Goal: Information Seeking & Learning: Learn about a topic

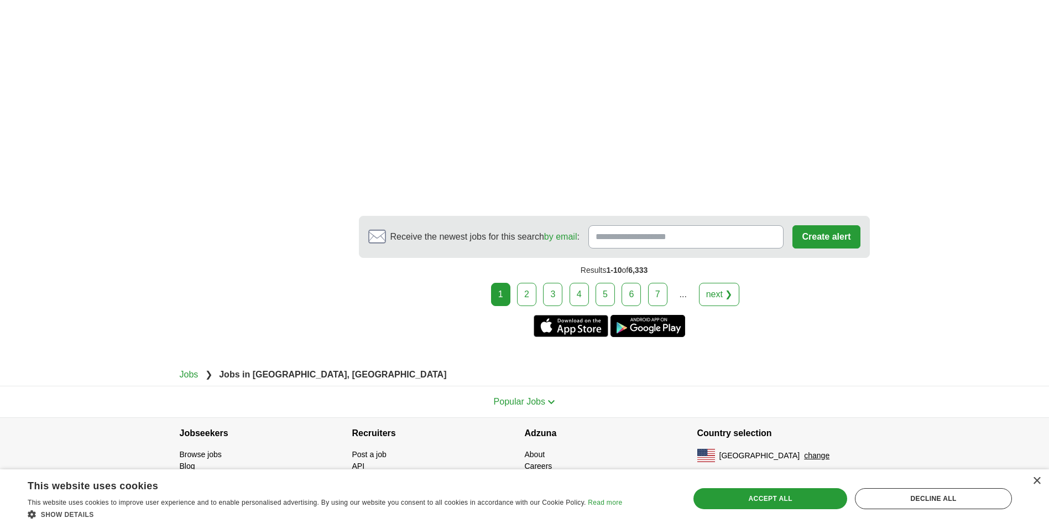
scroll to position [1952, 0]
click at [528, 297] on link "2" at bounding box center [526, 293] width 19 height 23
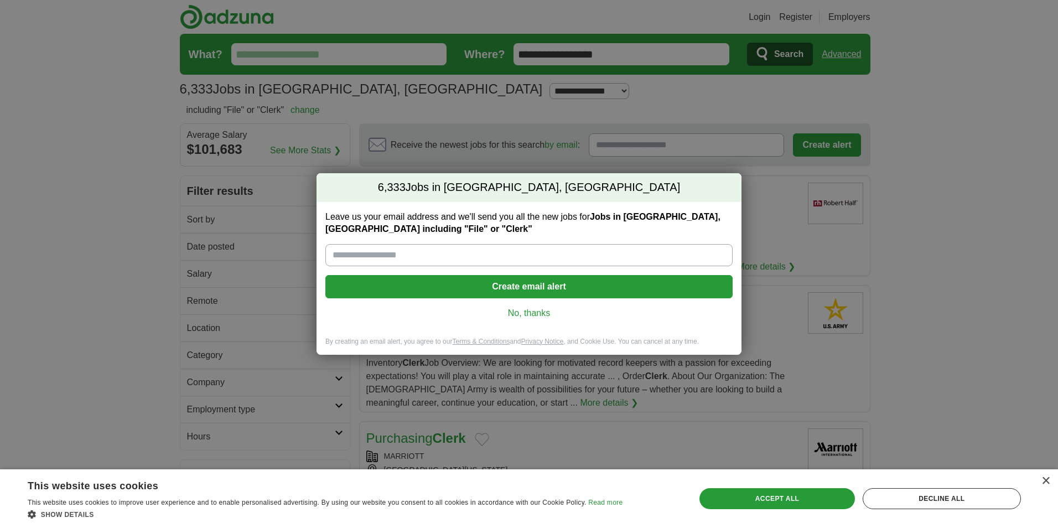
click at [965, 280] on div "6,333 Jobs in San Francisco, CA Leave us your email address and we'll send you …" at bounding box center [529, 264] width 1058 height 528
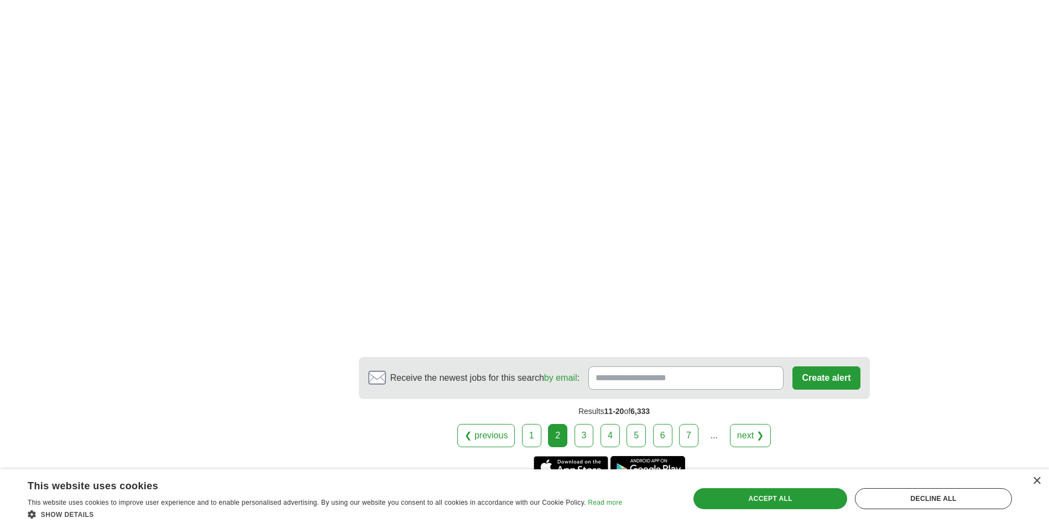
scroll to position [1936, 0]
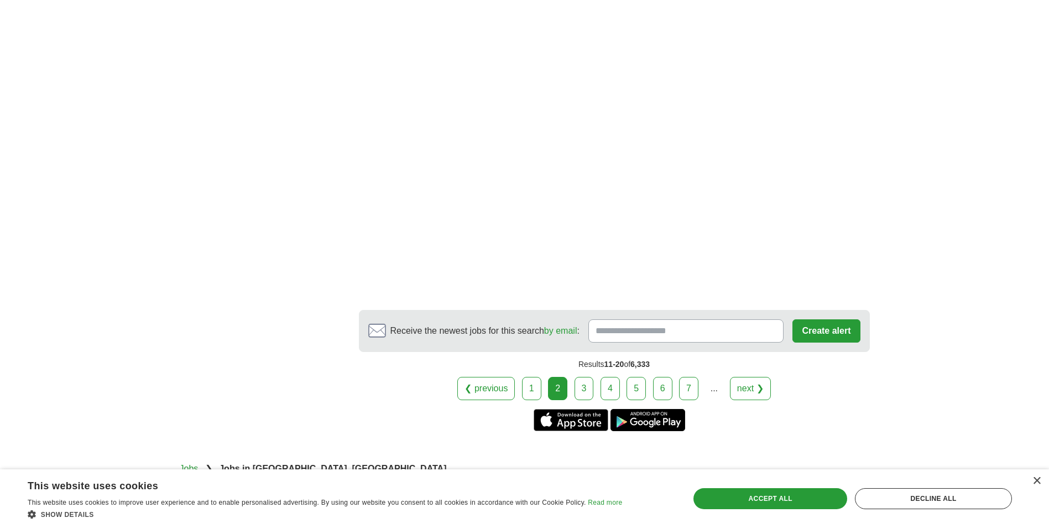
click at [579, 393] on link "3" at bounding box center [584, 388] width 19 height 23
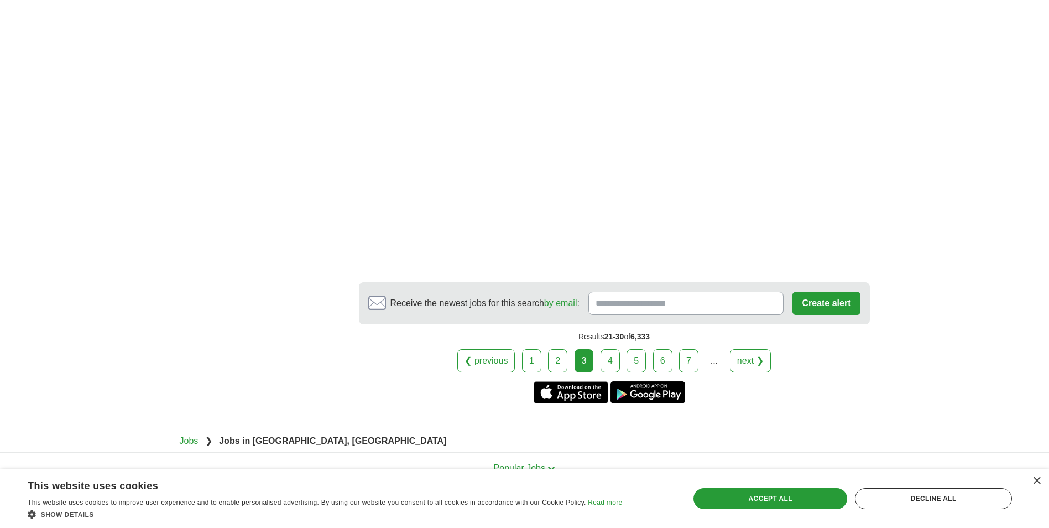
scroll to position [2094, 0]
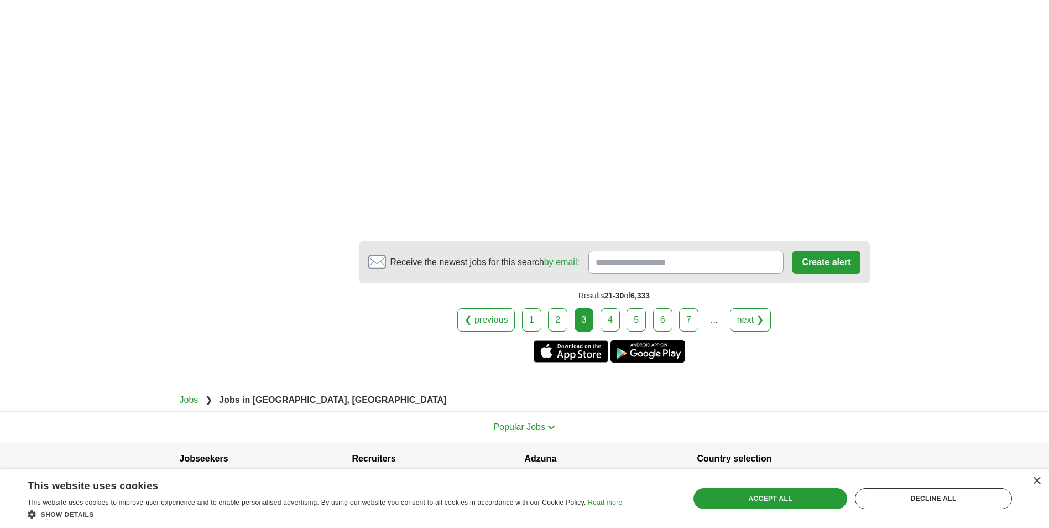
click at [604, 308] on link "4" at bounding box center [610, 319] width 19 height 23
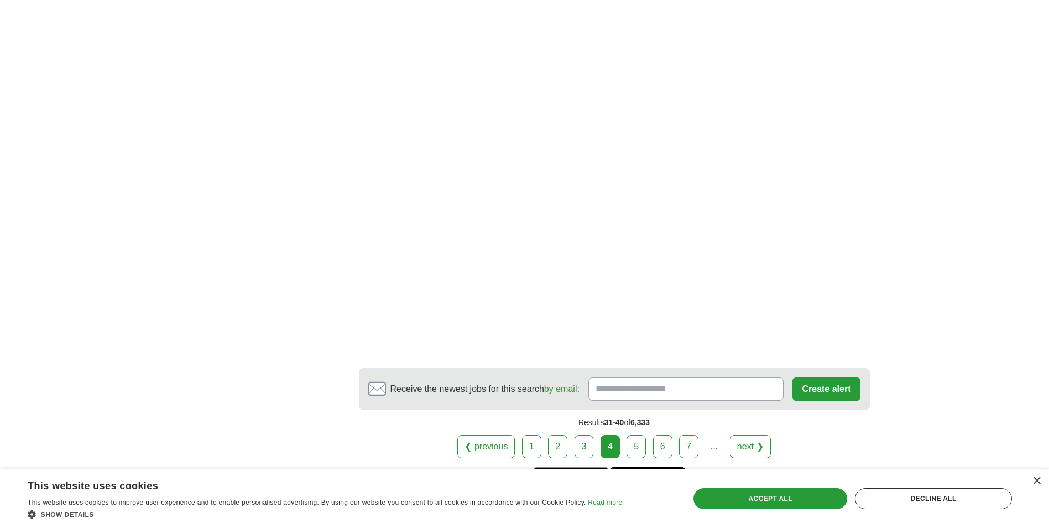
scroll to position [1715, 0]
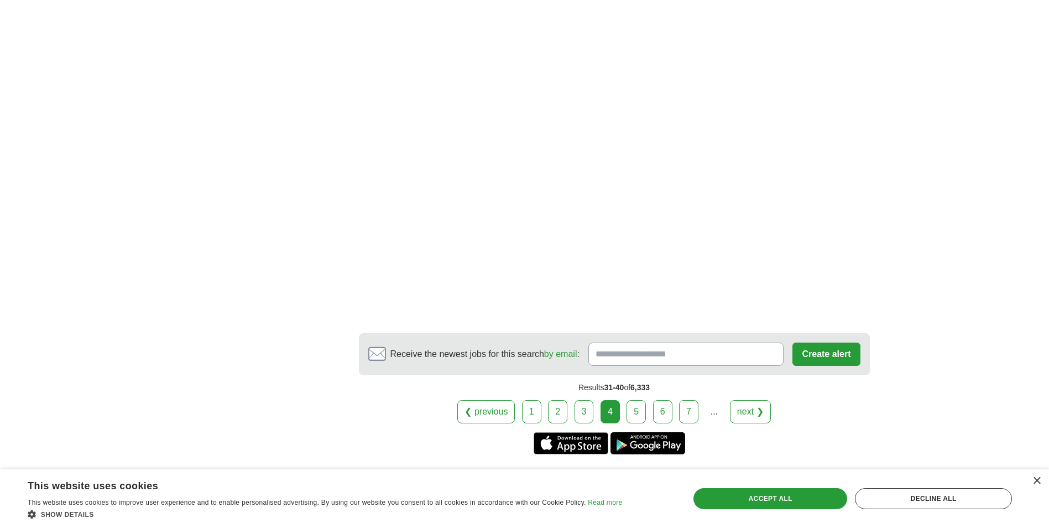
click at [638, 412] on link "5" at bounding box center [636, 411] width 19 height 23
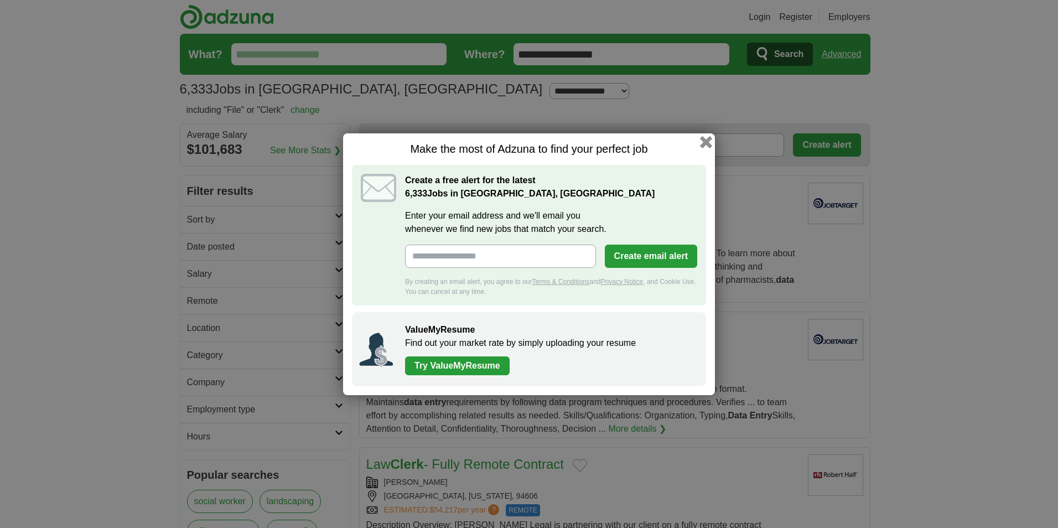
click at [701, 143] on button "button" at bounding box center [706, 142] width 12 height 12
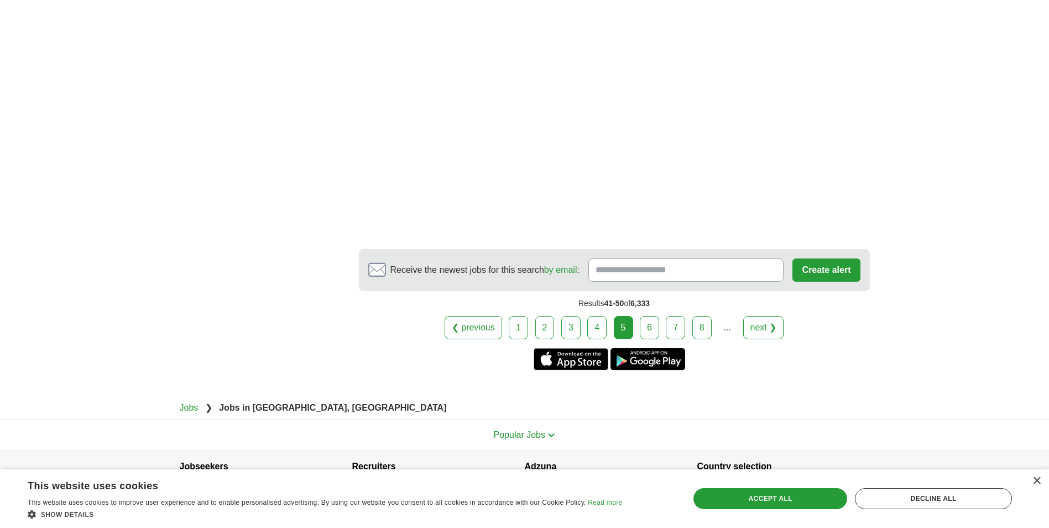
scroll to position [1884, 0]
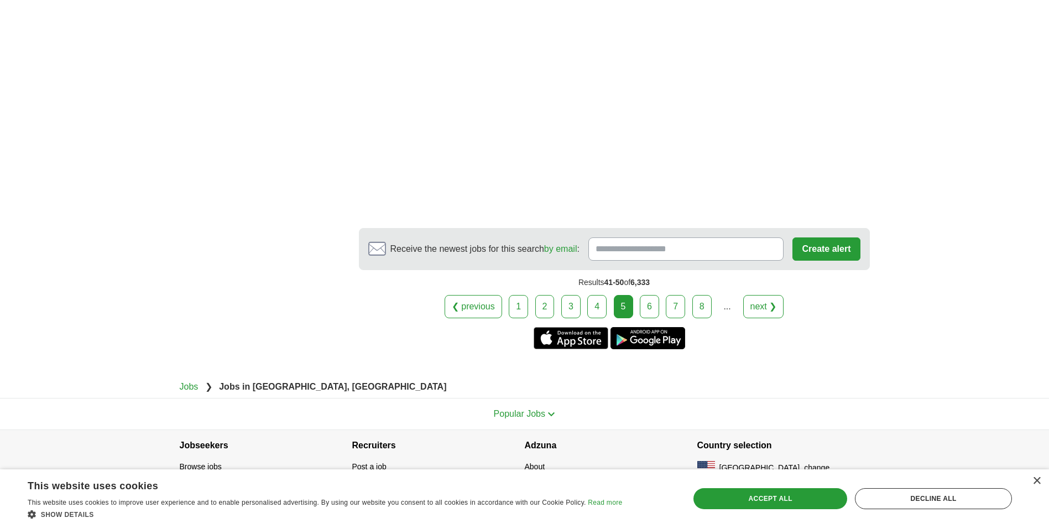
click at [651, 295] on link "6" at bounding box center [649, 306] width 19 height 23
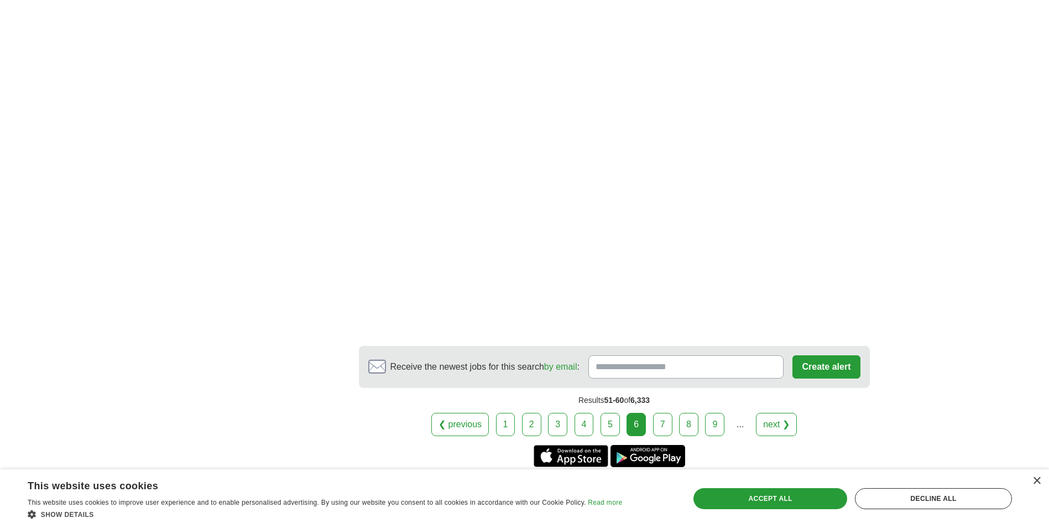
scroll to position [1770, 0]
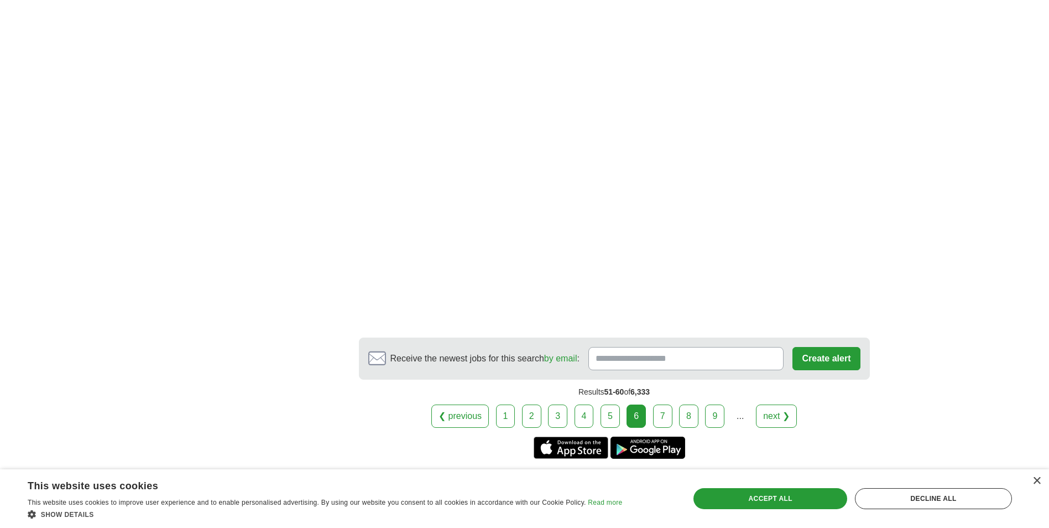
click at [663, 413] on link "7" at bounding box center [662, 415] width 19 height 23
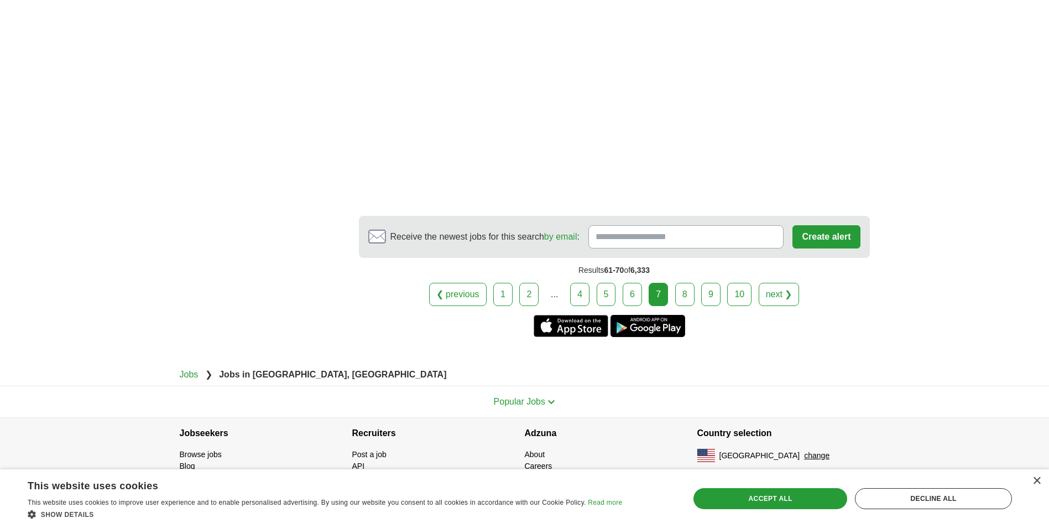
scroll to position [2046, 0]
click at [688, 290] on link "8" at bounding box center [684, 293] width 19 height 23
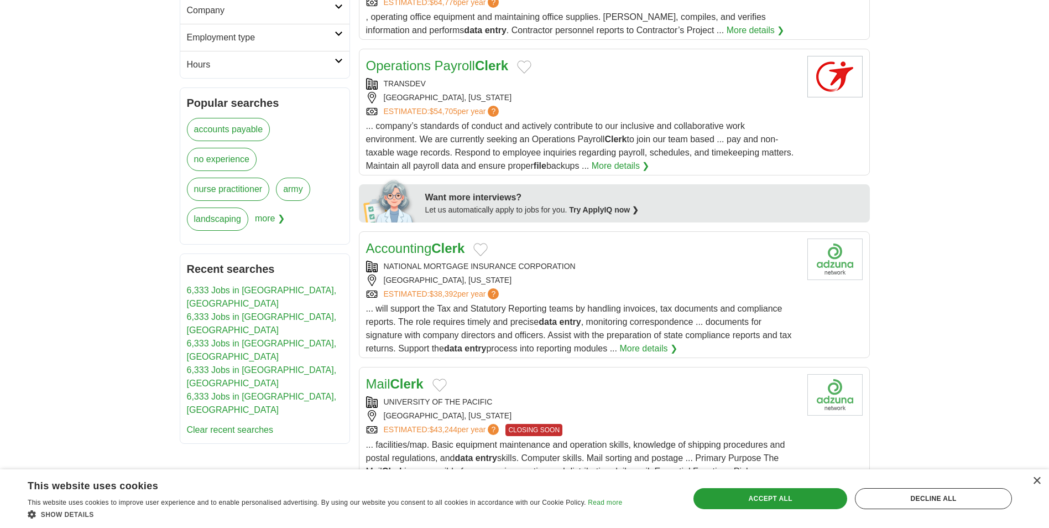
scroll to position [387, 0]
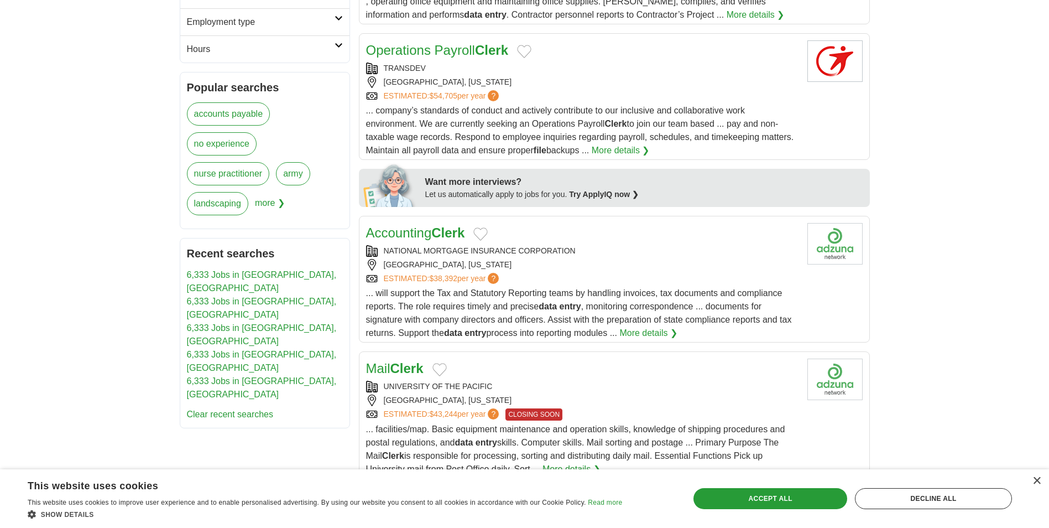
click at [436, 402] on div "SAN FRANCISCO, CALIFORNIA" at bounding box center [582, 400] width 433 height 12
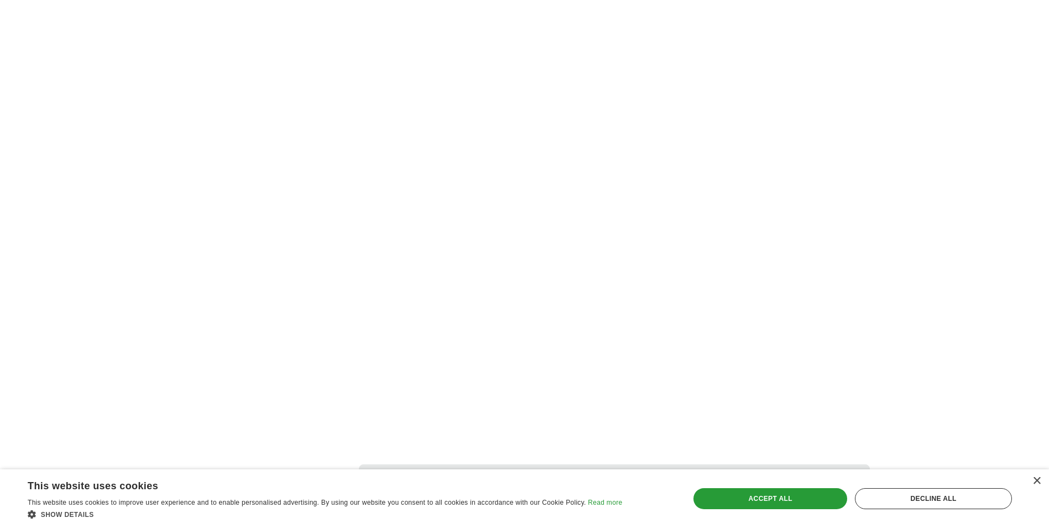
scroll to position [1936, 0]
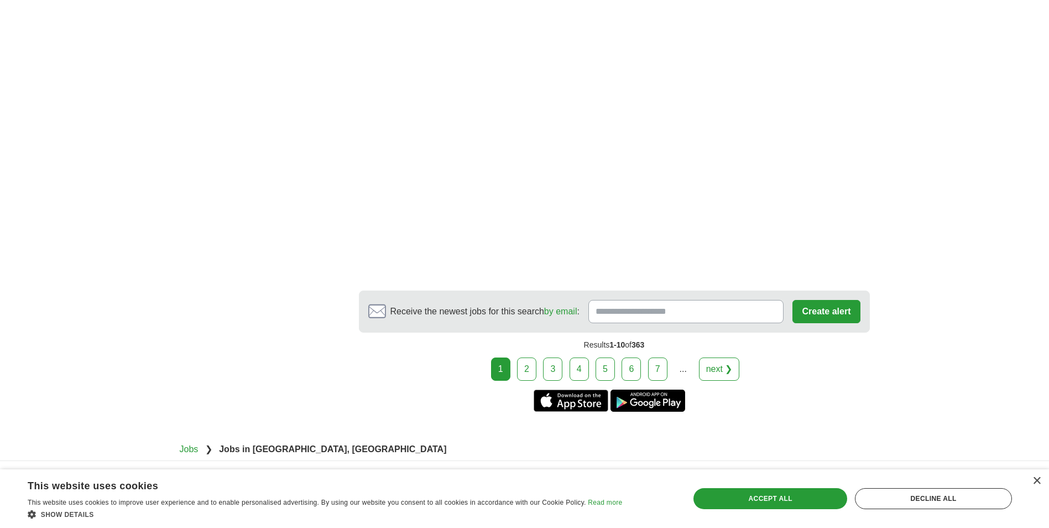
click at [522, 361] on link "2" at bounding box center [526, 368] width 19 height 23
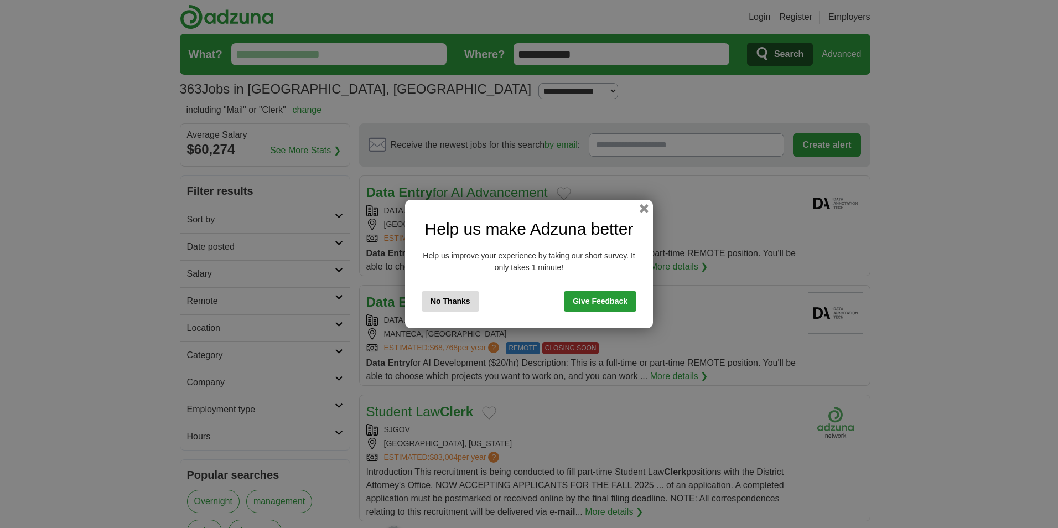
click at [455, 299] on button "No Thanks" at bounding box center [451, 301] width 58 height 20
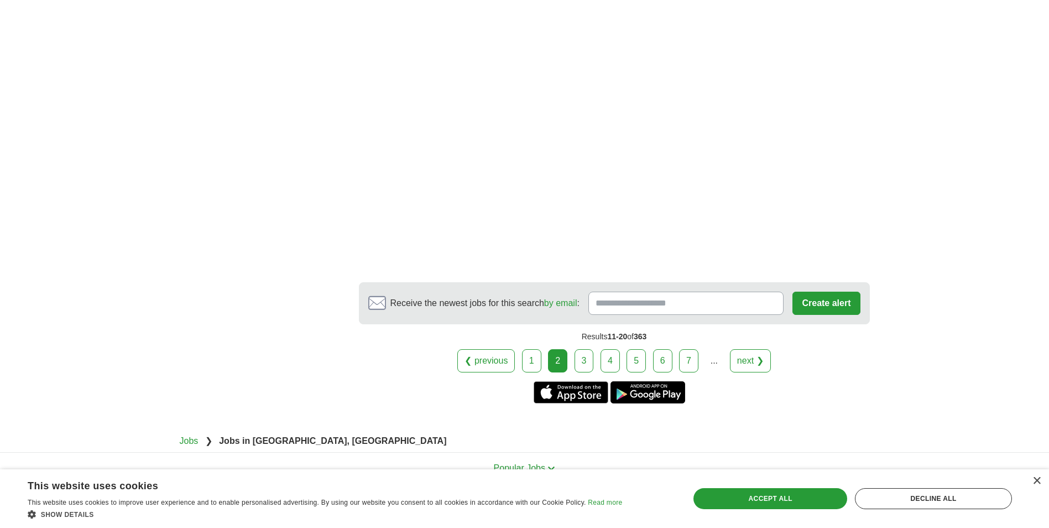
scroll to position [1992, 0]
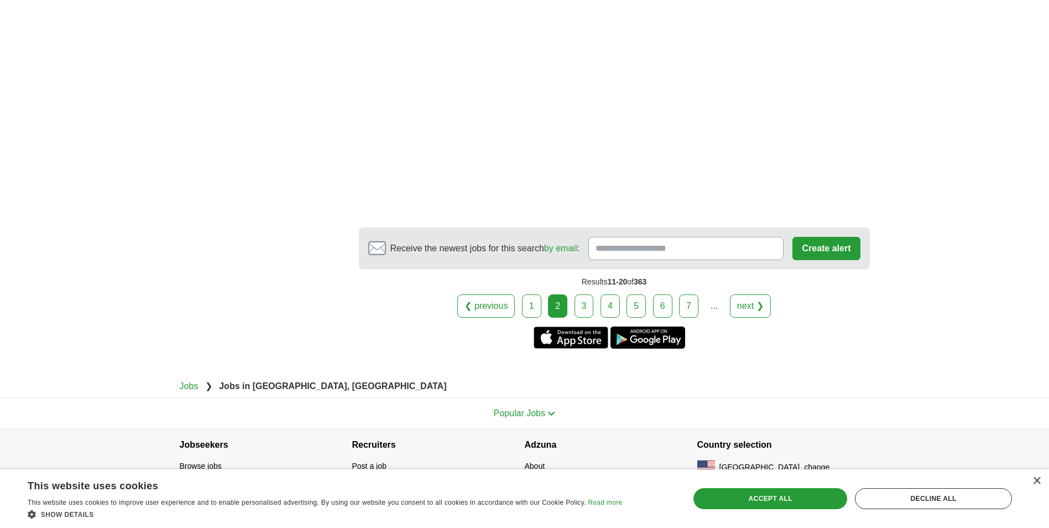
drag, startPoint x: 583, startPoint y: 315, endPoint x: 585, endPoint y: 305, distance: 10.6
click at [585, 305] on link "3" at bounding box center [584, 305] width 19 height 23
click at [583, 310] on link "3" at bounding box center [584, 305] width 19 height 23
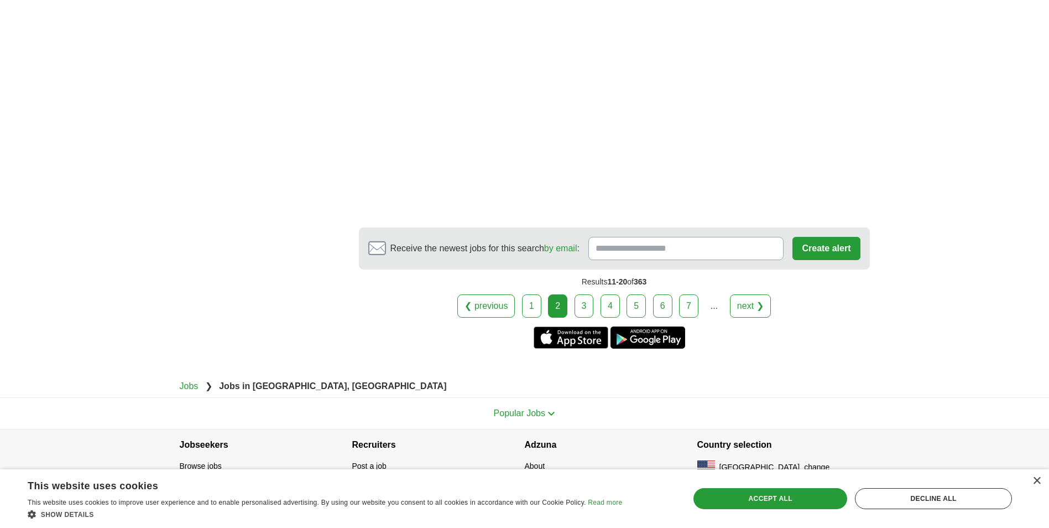
click at [583, 310] on link "3" at bounding box center [584, 305] width 19 height 23
drag, startPoint x: 583, startPoint y: 310, endPoint x: 583, endPoint y: 301, distance: 8.3
click at [583, 301] on link "3" at bounding box center [584, 305] width 19 height 23
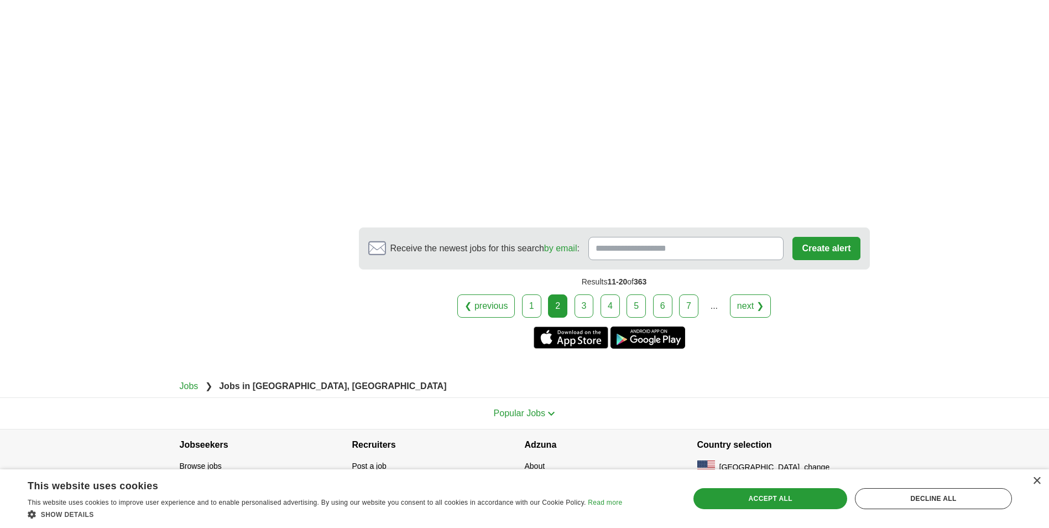
click at [583, 301] on link "3" at bounding box center [584, 305] width 19 height 23
click at [582, 301] on link "3" at bounding box center [584, 305] width 19 height 23
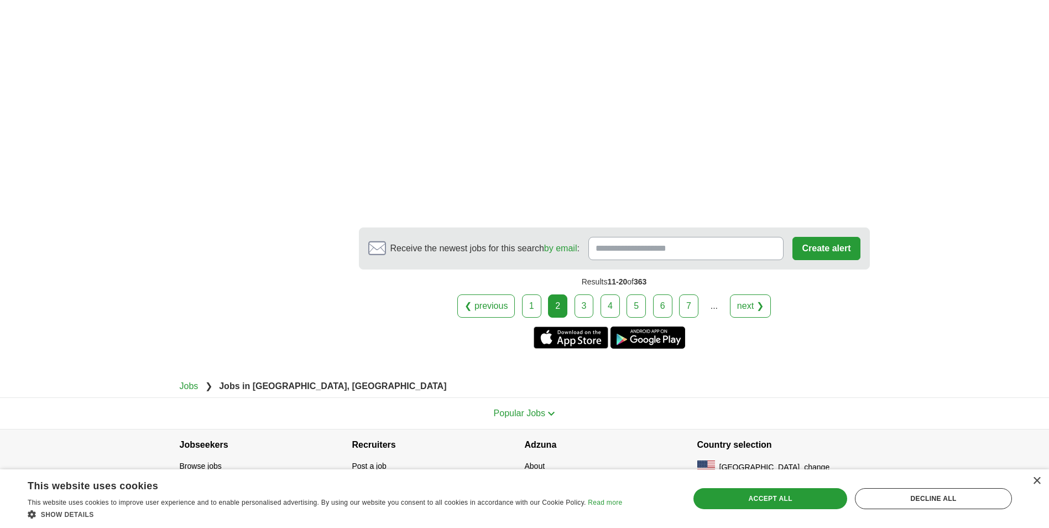
click at [582, 301] on link "3" at bounding box center [584, 305] width 19 height 23
click at [582, 302] on link "3" at bounding box center [584, 305] width 19 height 23
click at [582, 303] on link "3" at bounding box center [584, 305] width 19 height 23
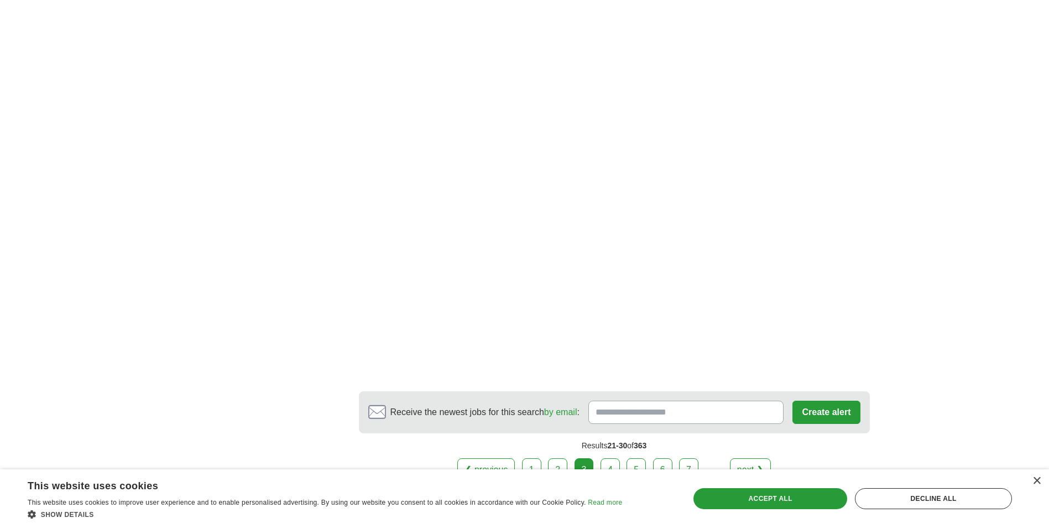
scroll to position [1992, 0]
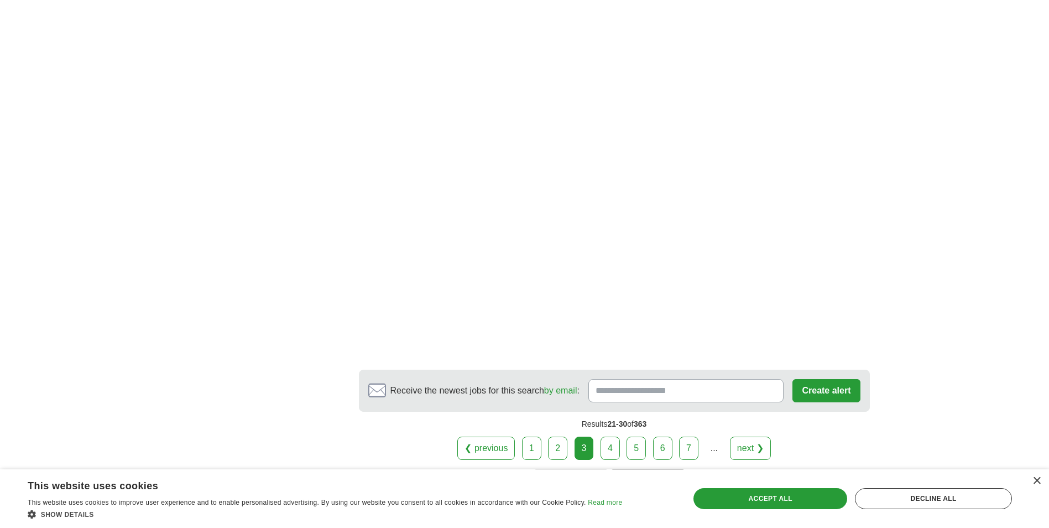
click at [605, 438] on link "4" at bounding box center [610, 447] width 19 height 23
click at [612, 441] on link "4" at bounding box center [610, 447] width 19 height 23
click at [611, 454] on link "4" at bounding box center [610, 447] width 19 height 23
click at [609, 450] on link "4" at bounding box center [610, 447] width 19 height 23
click at [607, 446] on link "4" at bounding box center [610, 447] width 19 height 23
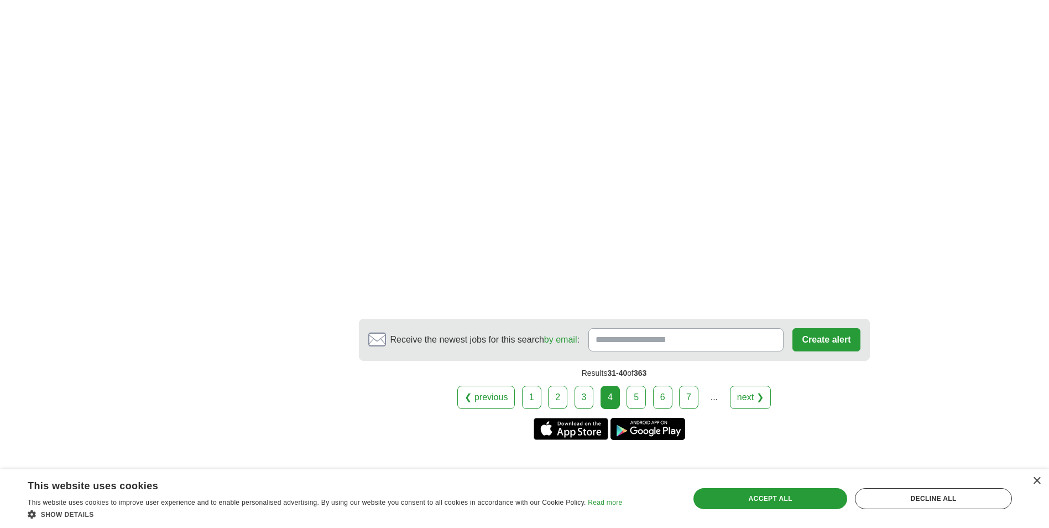
scroll to position [1889, 0]
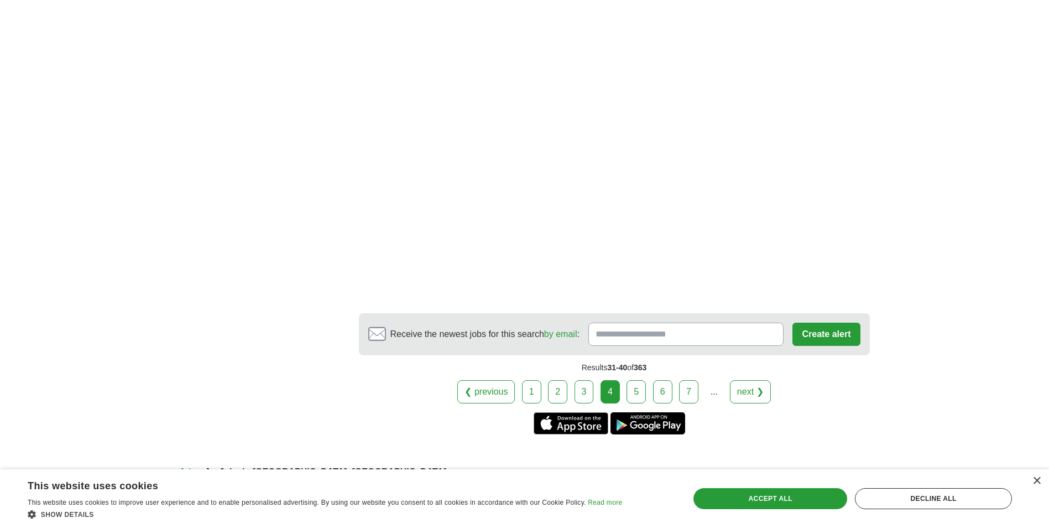
click at [638, 393] on link "5" at bounding box center [636, 391] width 19 height 23
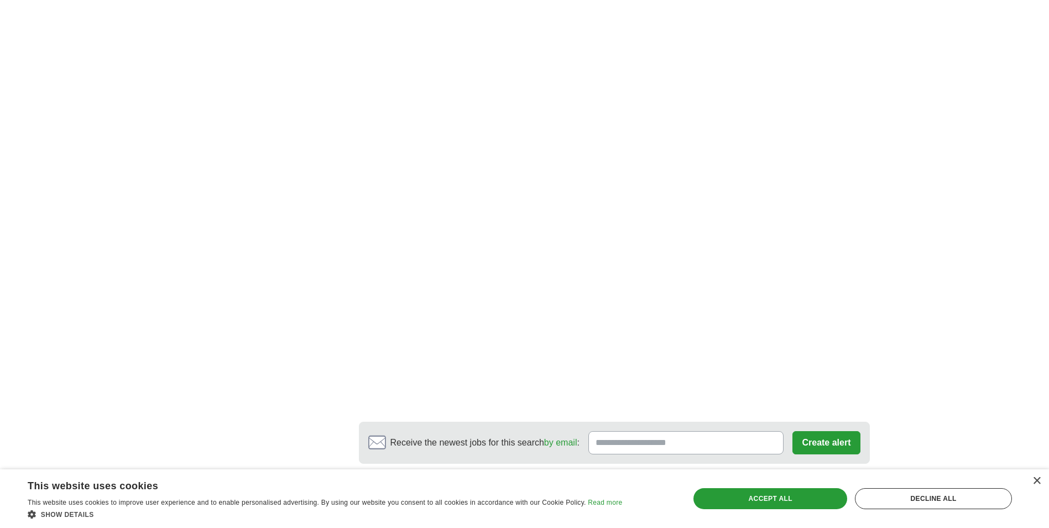
scroll to position [1770, 0]
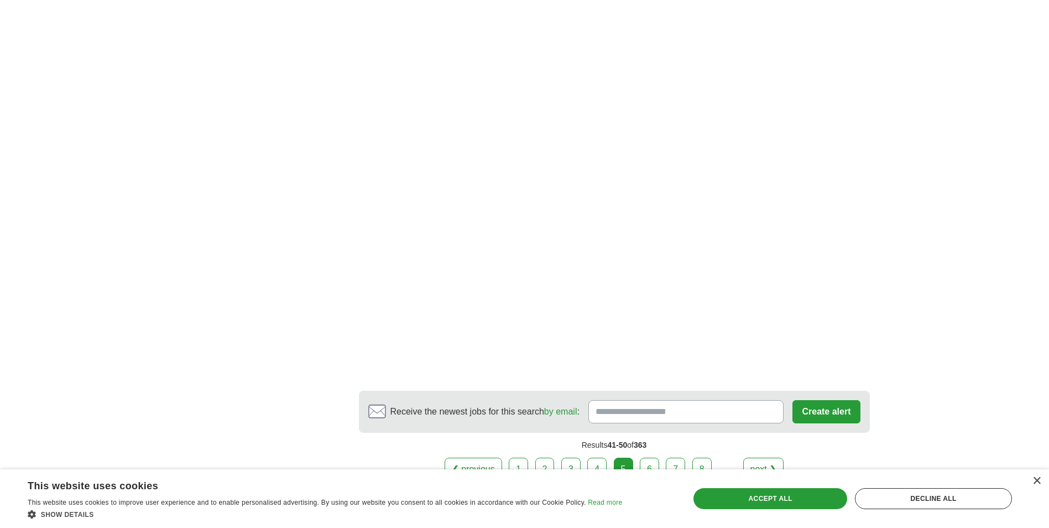
click at [649, 458] on link "6" at bounding box center [649, 469] width 19 height 23
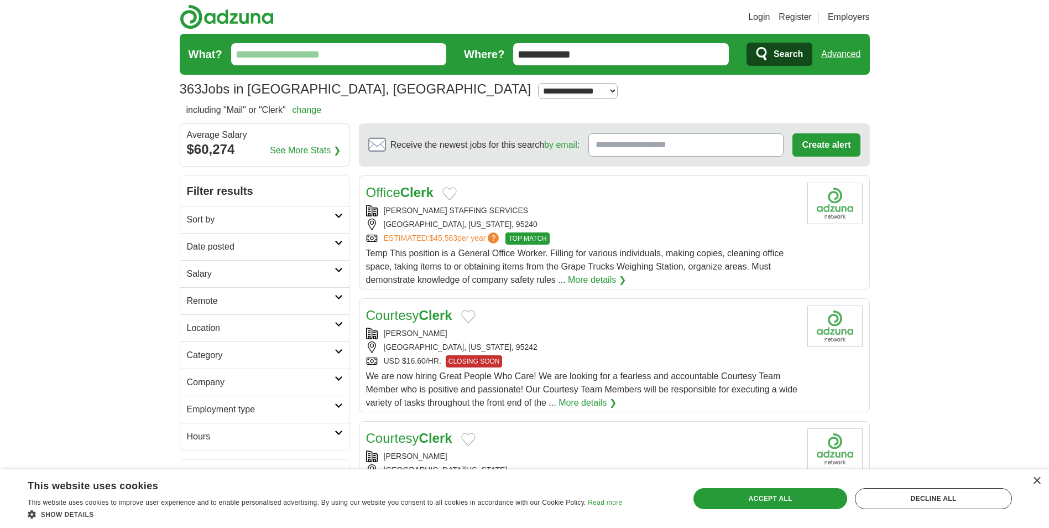
click at [560, 51] on input "**********" at bounding box center [621, 54] width 216 height 22
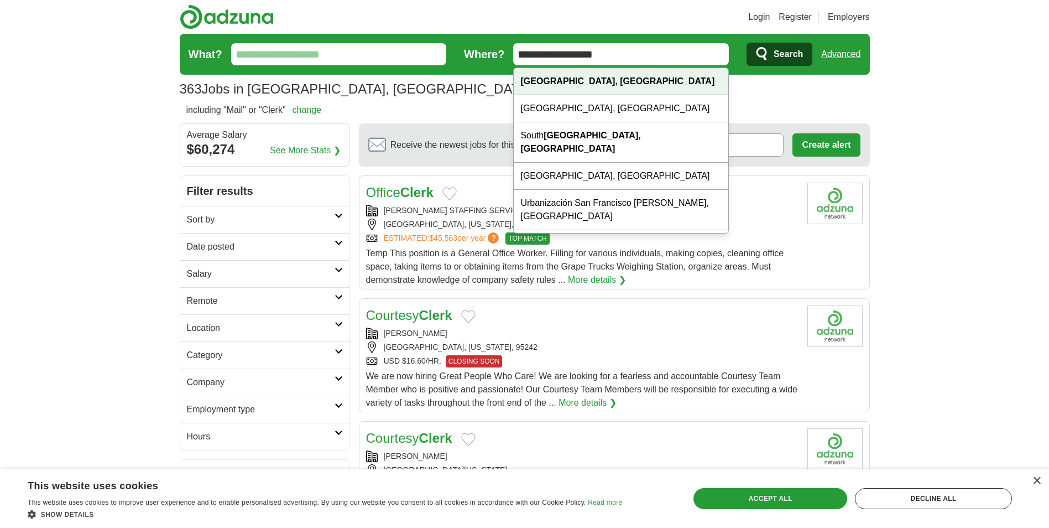
type input "**********"
click at [572, 87] on div "San Francisco, CA" at bounding box center [621, 81] width 215 height 27
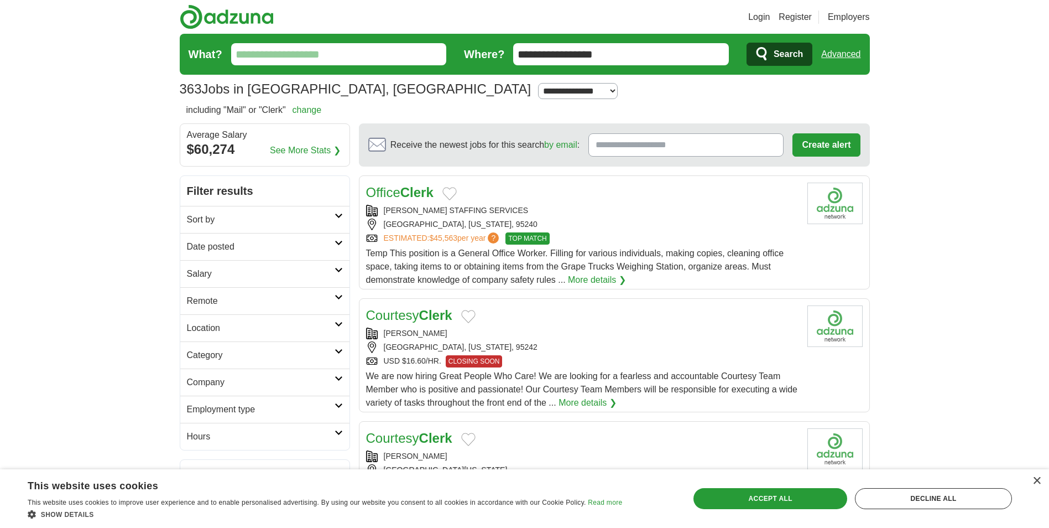
click at [807, 52] on button "Search" at bounding box center [780, 54] width 66 height 23
click at [782, 56] on span "Search" at bounding box center [788, 54] width 29 height 22
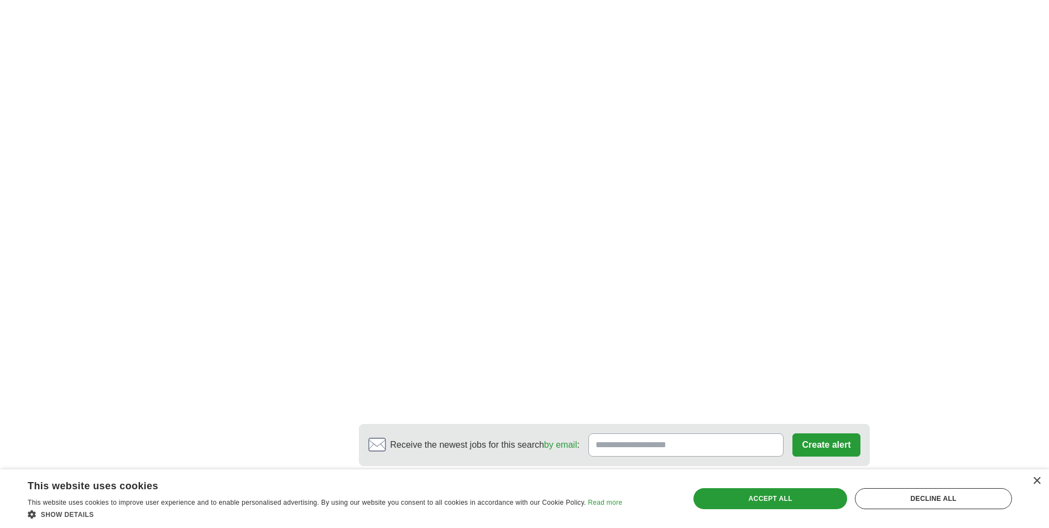
scroll to position [1883, 0]
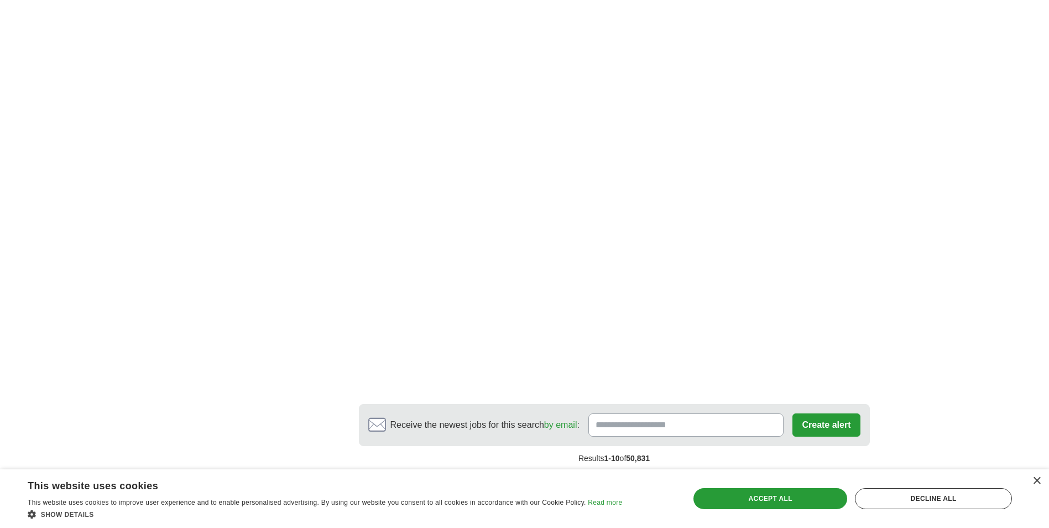
click at [529, 471] on link "2" at bounding box center [526, 482] width 19 height 23
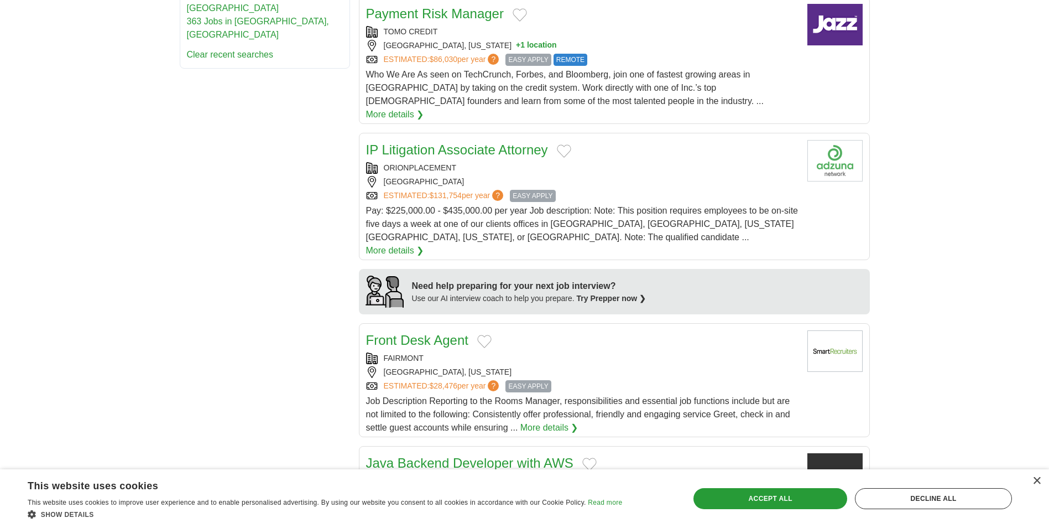
scroll to position [719, 0]
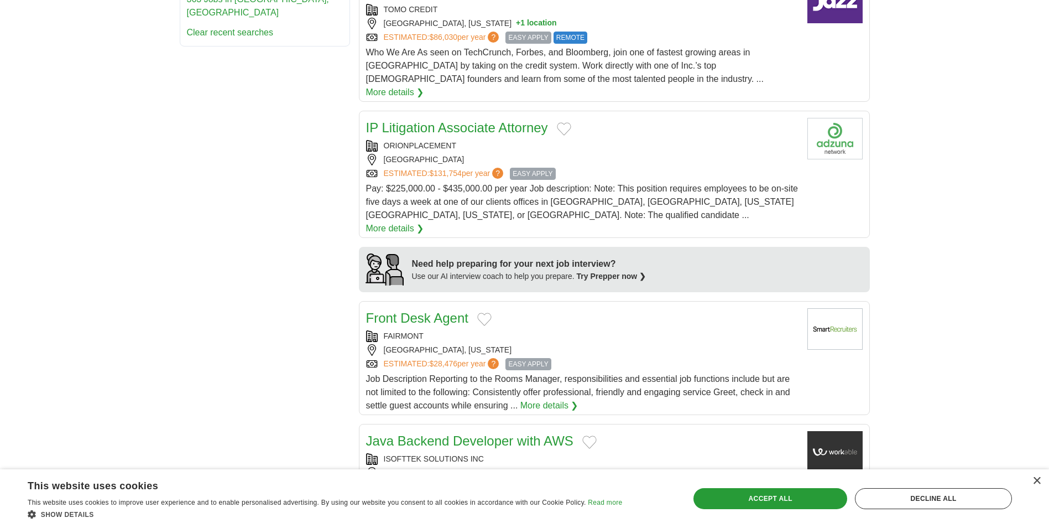
click at [523, 358] on span "EASY APPLY" at bounding box center [528, 364] width 45 height 12
click at [455, 310] on link "Front Desk Agent" at bounding box center [417, 317] width 102 height 15
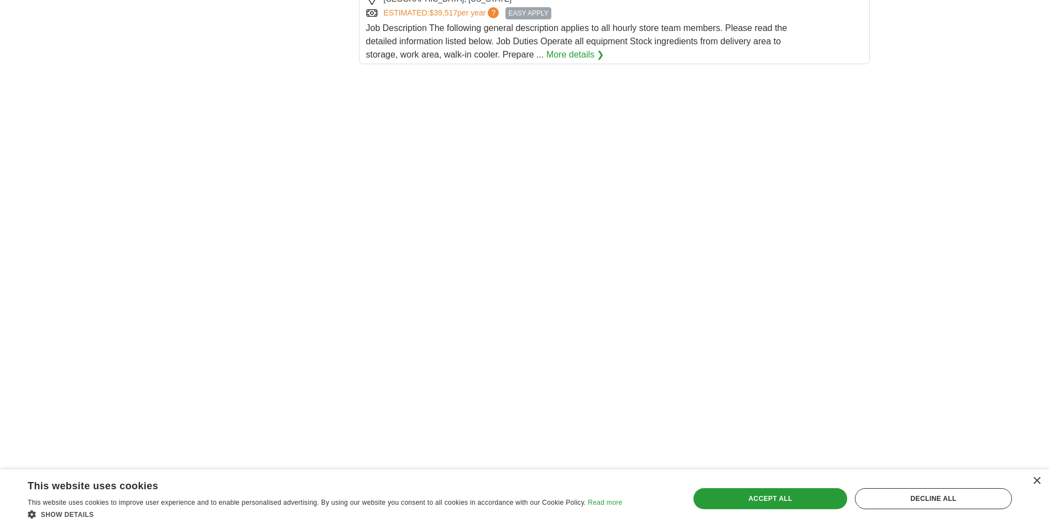
scroll to position [1922, 0]
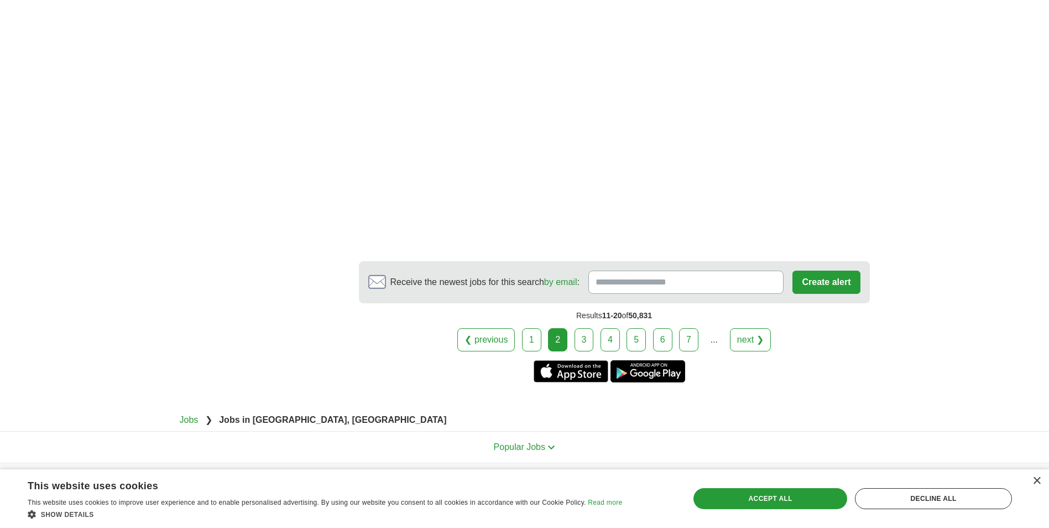
click at [589, 328] on link "3" at bounding box center [584, 339] width 19 height 23
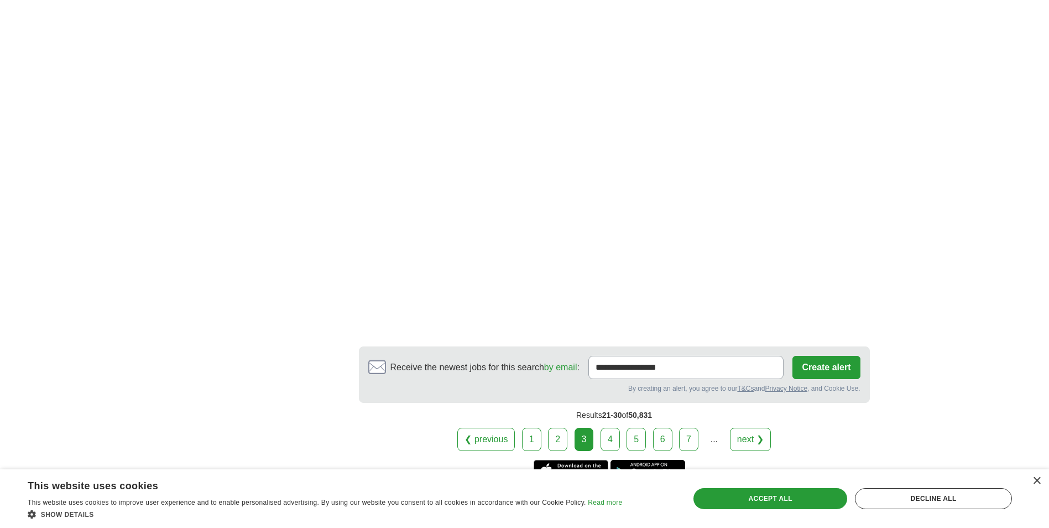
scroll to position [1770, 0]
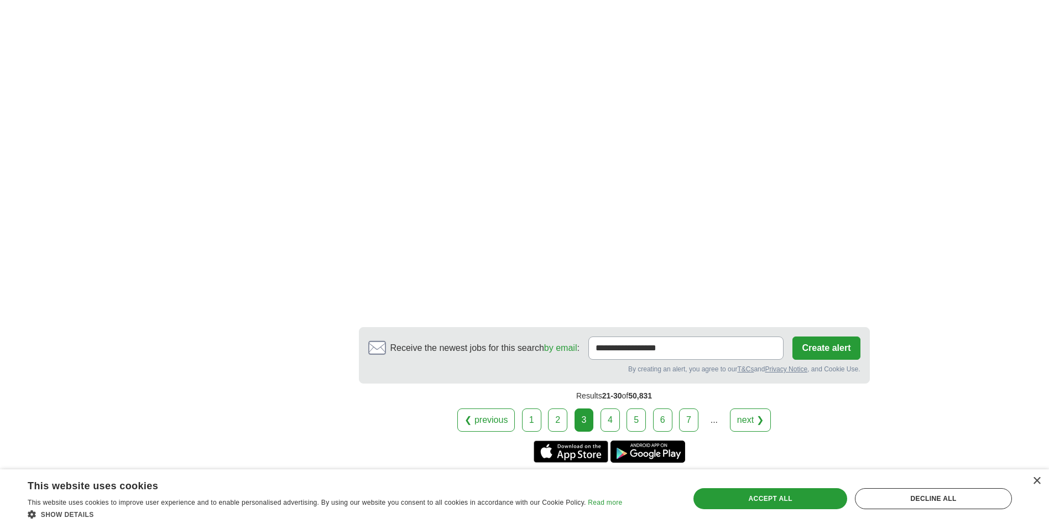
click at [612, 410] on link "4" at bounding box center [610, 419] width 19 height 23
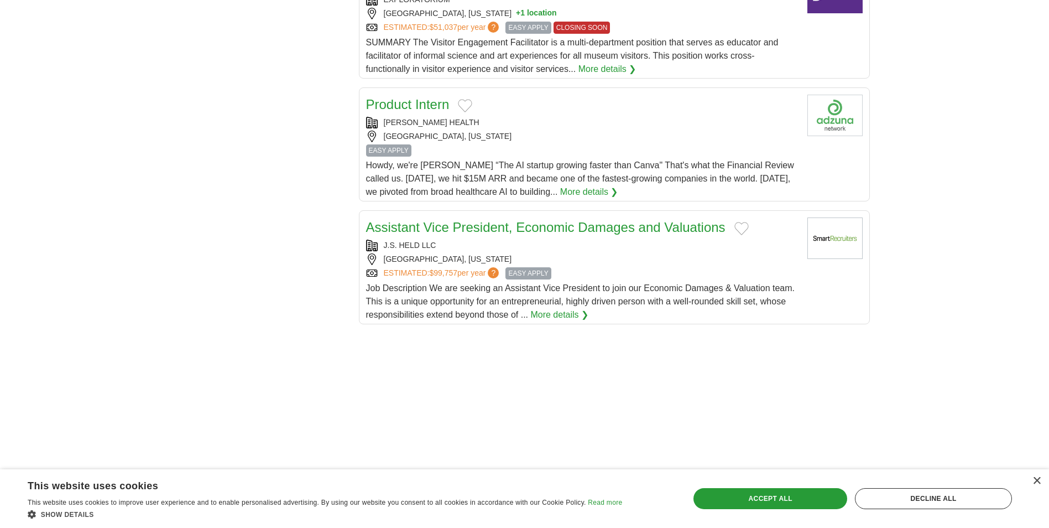
scroll to position [1328, 0]
